Goal: Book appointment/travel/reservation

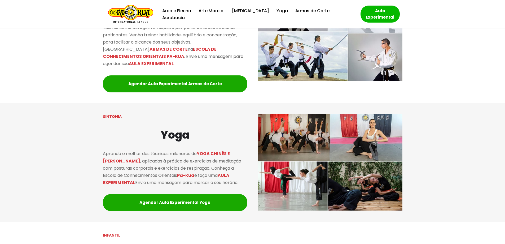
scroll to position [743, 0]
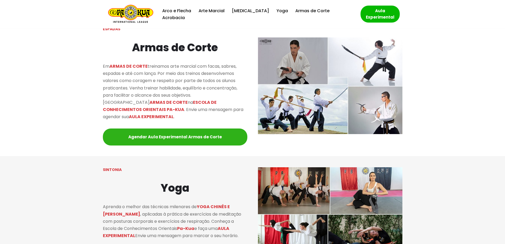
click at [184, 132] on link "Agendar Aula Experimental Armas de Corte" at bounding box center [175, 136] width 145 height 17
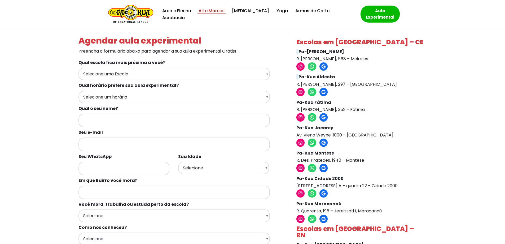
click at [213, 14] on link "Arte Marcial" at bounding box center [212, 10] width 26 height 7
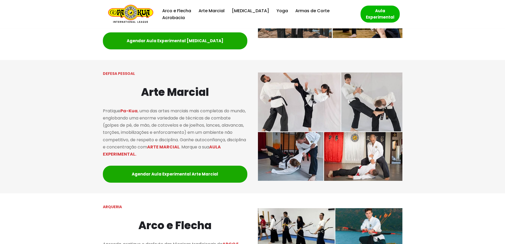
scroll to position [313, 0]
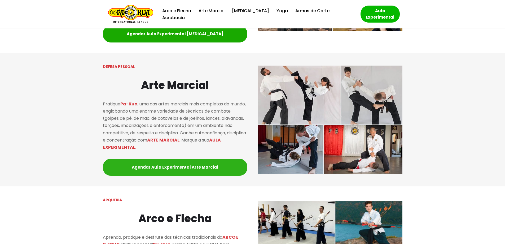
click at [178, 165] on link "Agendar Aula Experimental Arte Marcial" at bounding box center [175, 167] width 145 height 17
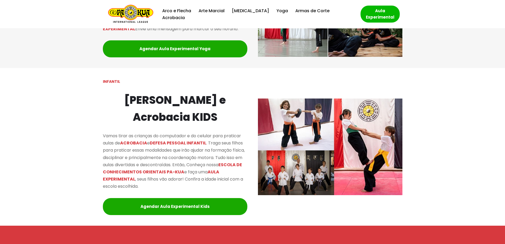
scroll to position [976, 0]
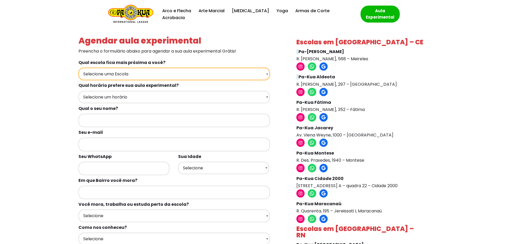
click at [206, 71] on select "Selecione uma Escola Fortaleza - Pa-Kua Meireles Fortaleza - Pa-Kua Aldeota For…" at bounding box center [175, 74] width 192 height 12
